Goal: Information Seeking & Learning: Learn about a topic

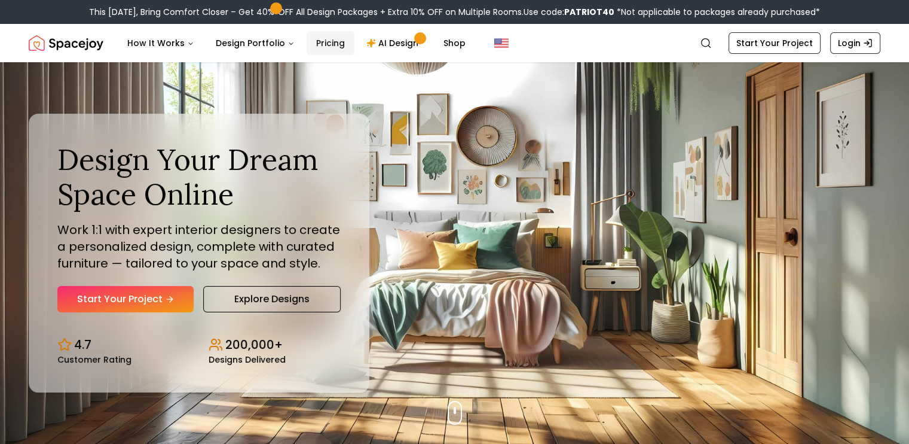
click at [325, 42] on link "Pricing" at bounding box center [331, 43] width 48 height 24
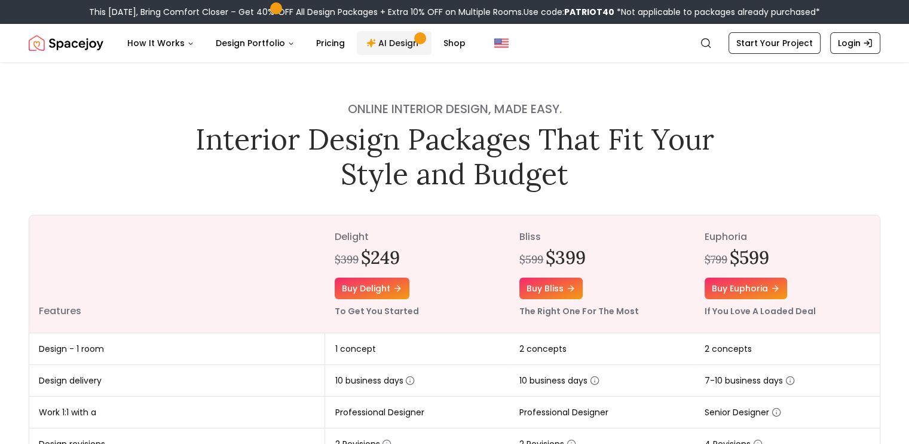
click at [374, 42] on link "AI Design" at bounding box center [394, 43] width 75 height 24
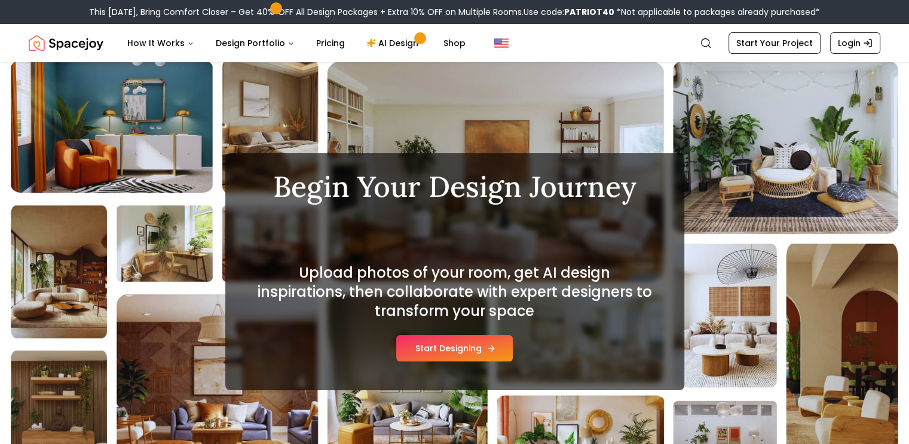
click at [457, 353] on button "Start Designing" at bounding box center [454, 348] width 117 height 26
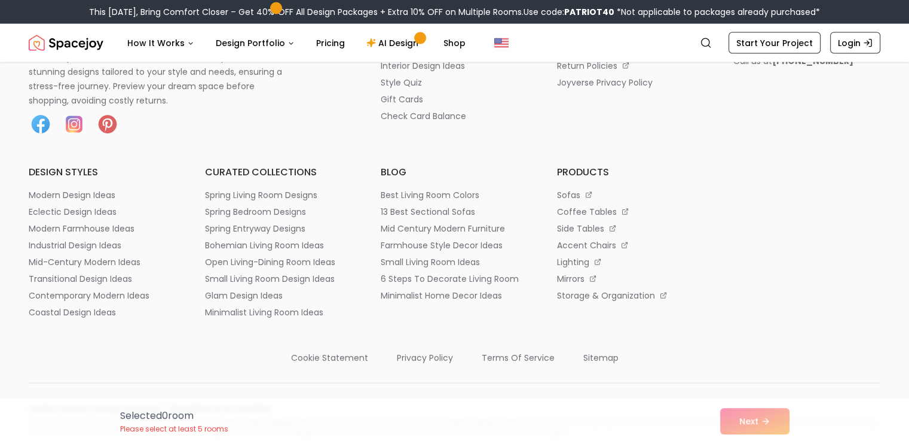
scroll to position [7354, 0]
